Goal: Information Seeking & Learning: Understand process/instructions

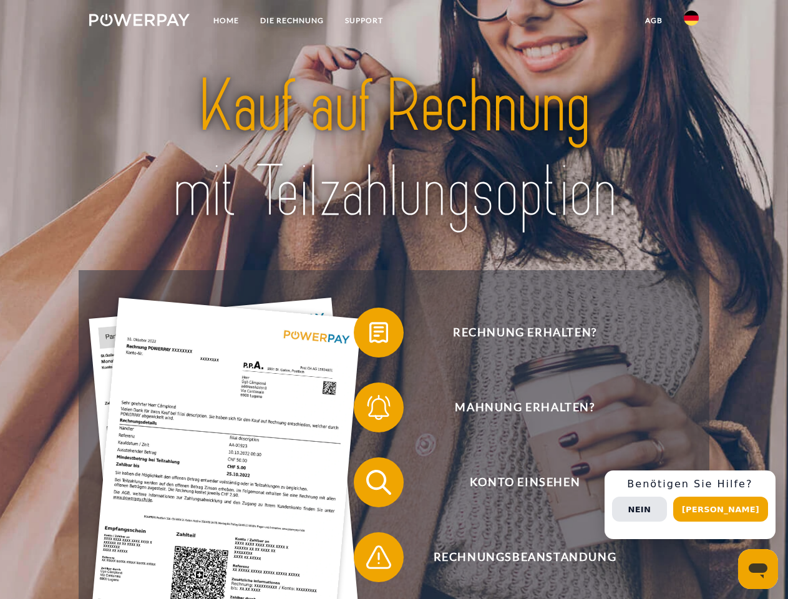
click at [139, 22] on img at bounding box center [139, 20] width 100 height 12
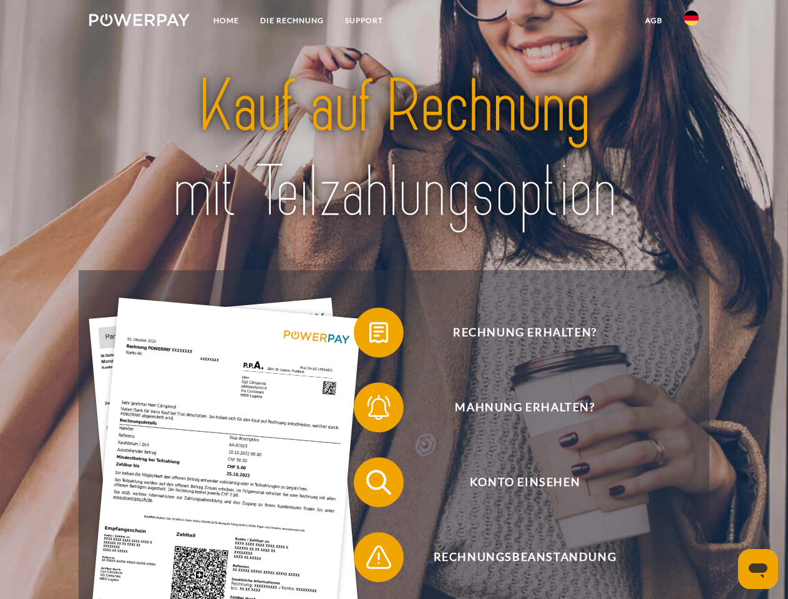
click at [691, 22] on img at bounding box center [691, 18] width 15 height 15
click at [653, 21] on link "agb" at bounding box center [653, 20] width 39 height 22
click at [369, 335] on span at bounding box center [360, 332] width 62 height 62
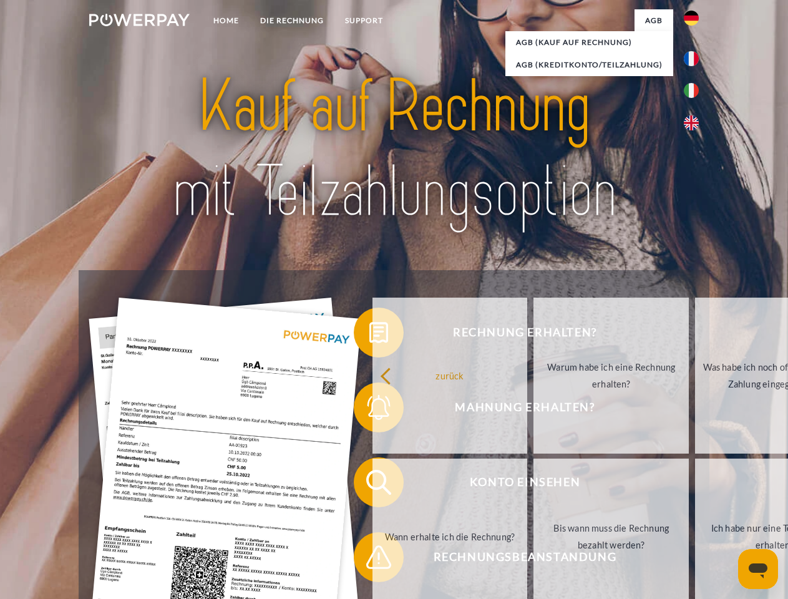
click at [533, 410] on link "Warum habe ich eine Rechnung erhalten?" at bounding box center [610, 375] width 155 height 156
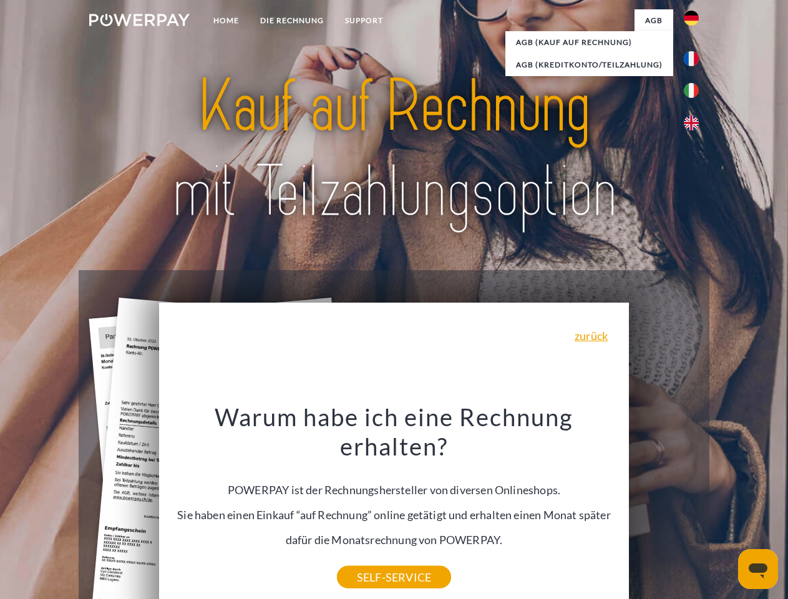
click at [369, 485] on div "Warum habe ich eine Rechnung erhalten? POWERPAY ist der Rechnungshersteller von…" at bounding box center [394, 489] width 455 height 175
click at [369, 559] on div "Warum habe ich eine Rechnung erhalten? POWERPAY ist der Rechnungshersteller von…" at bounding box center [394, 489] width 455 height 175
click at [694, 505] on div "Rechnung erhalten? Mahnung erhalten? Konto einsehen" at bounding box center [394, 519] width 630 height 499
click at [664, 507] on span "Konto einsehen" at bounding box center [525, 482] width 306 height 50
click at [725, 509] on header "Home DIE RECHNUNG SUPPORT" at bounding box center [394, 430] width 788 height 861
